Goal: Find specific page/section: Find specific page/section

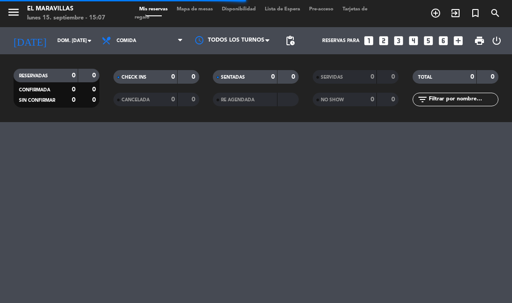
select select "es"
select select "lunch"
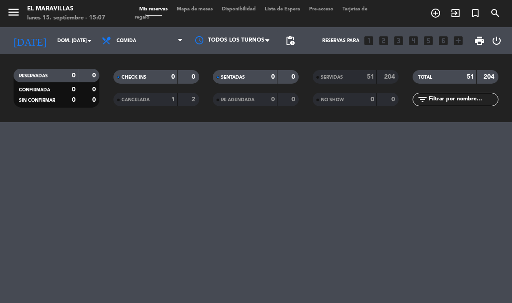
click at [181, 12] on span "Mapa de mesas" at bounding box center [194, 9] width 45 height 5
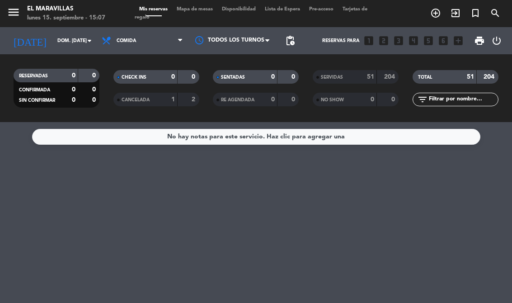
click at [196, 11] on span "Mapa de mesas" at bounding box center [194, 9] width 45 height 5
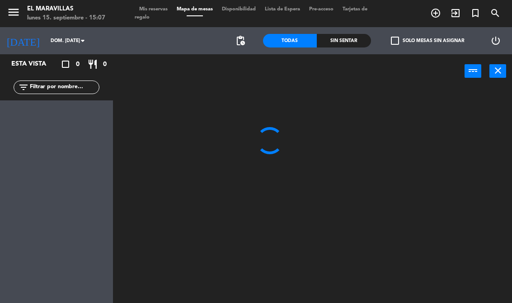
click at [208, 7] on span "Mapa de mesas" at bounding box center [194, 9] width 45 height 5
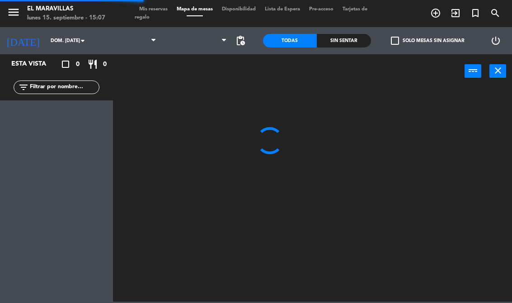
select select "lunch"
select select
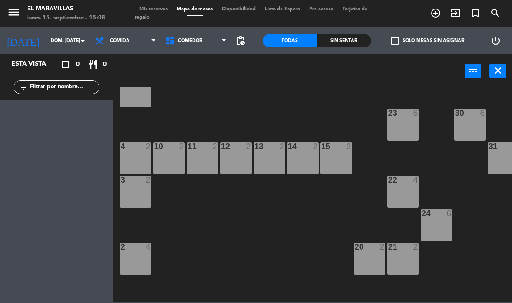
scroll to position [28, 0]
select select "lunch"
select select
